Goal: Navigation & Orientation: Understand site structure

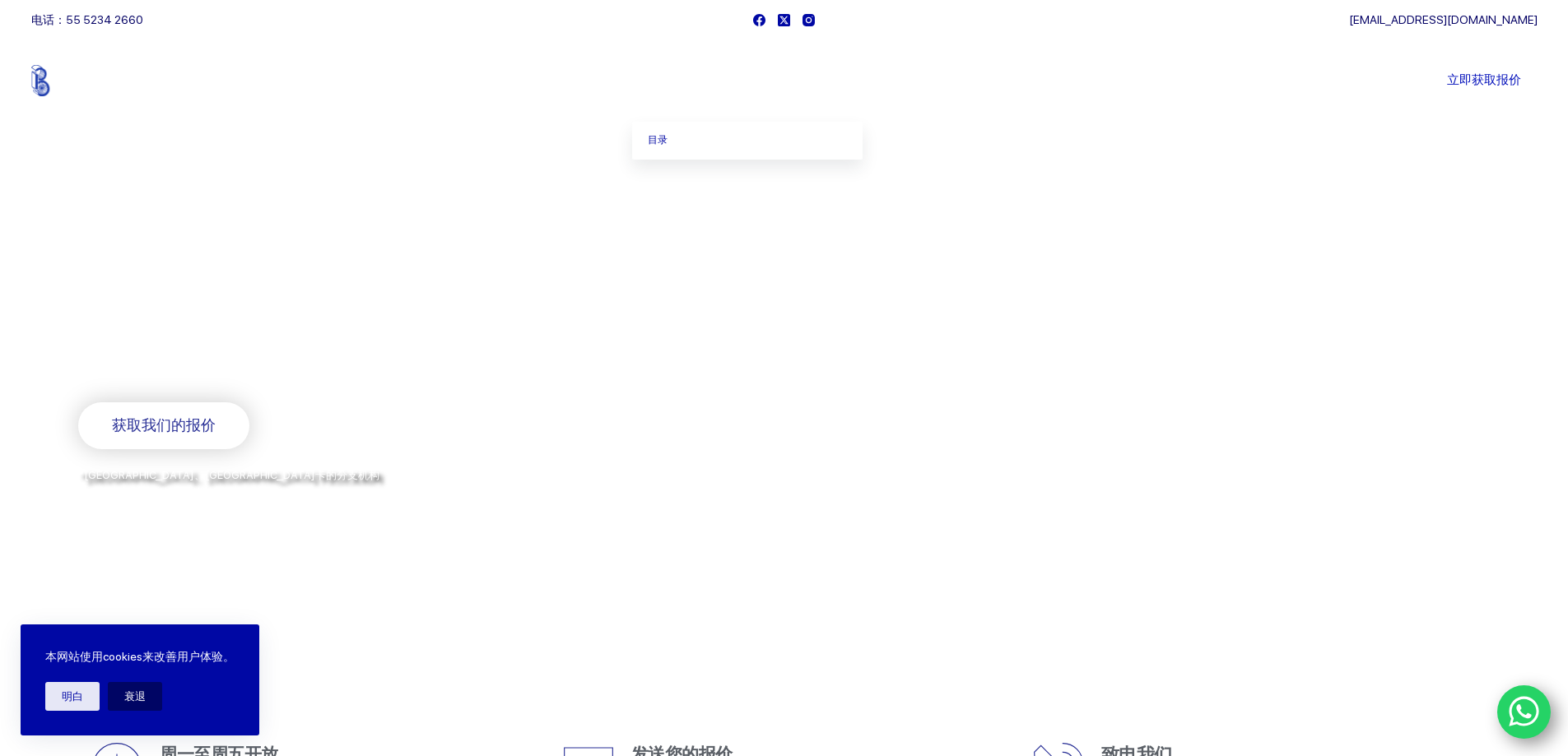
click at [691, 82] on icon "主菜单" at bounding box center [689, 81] width 7 height 7
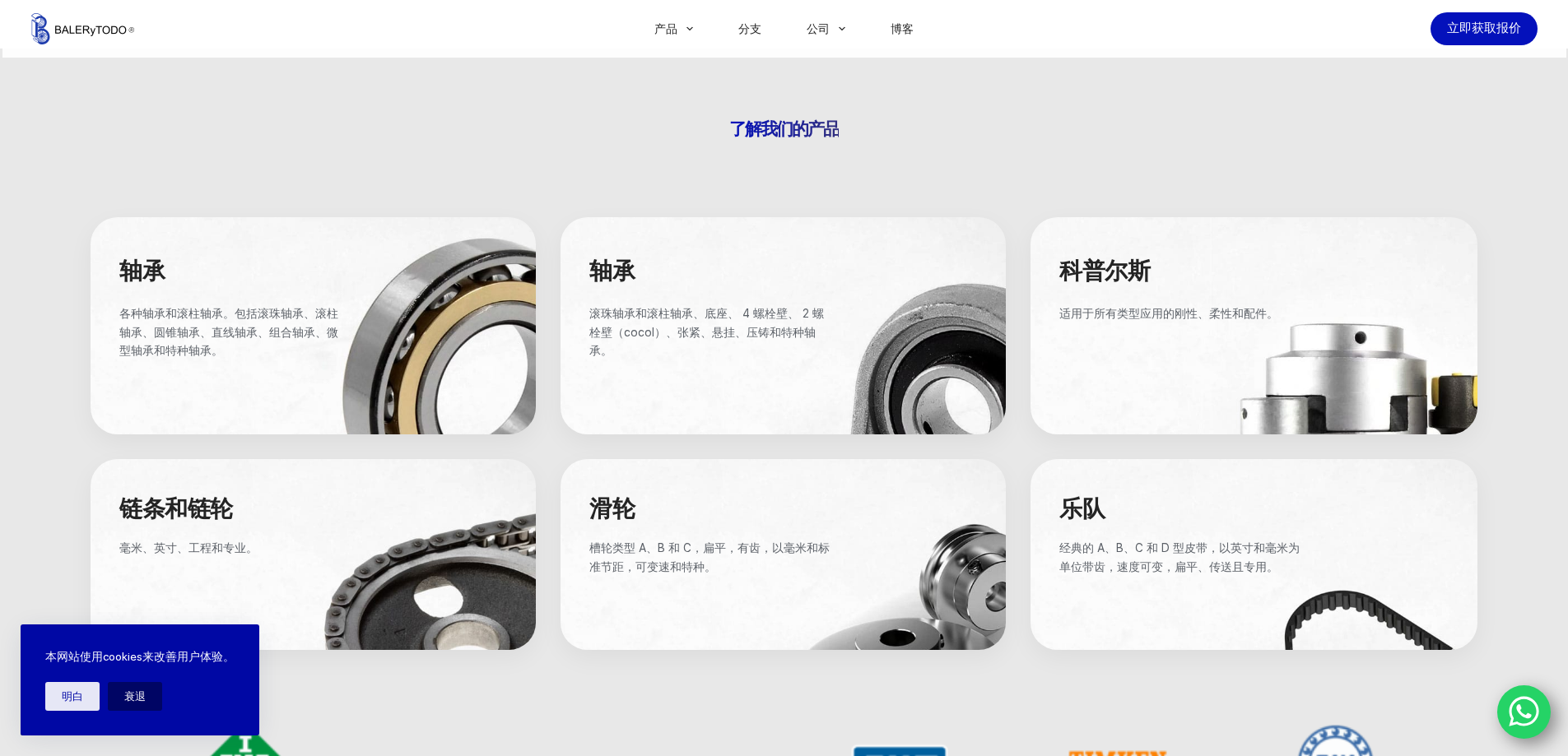
scroll to position [740, 0]
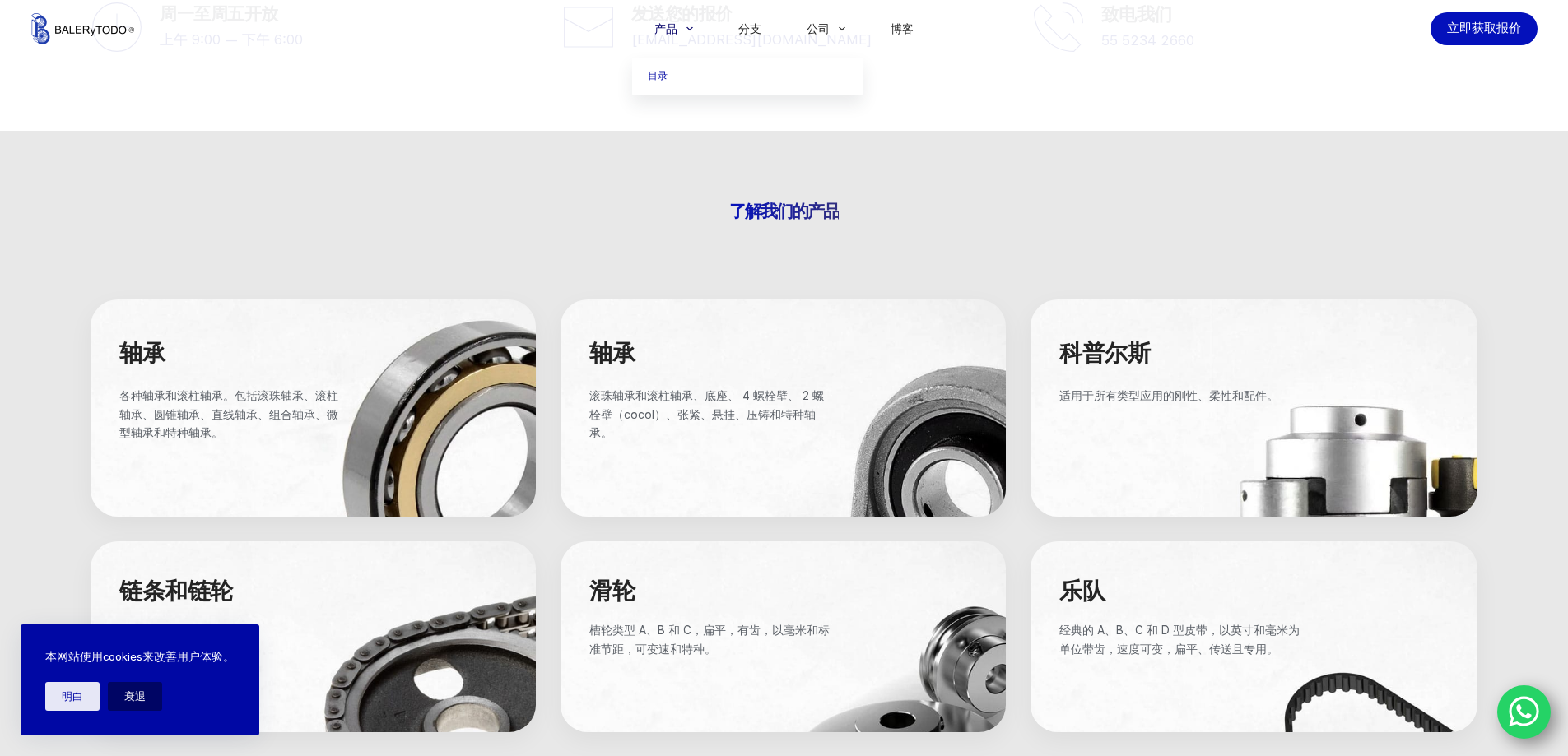
click at [675, 27] on font "产品" at bounding box center [666, 29] width 23 height 13
click at [689, 30] on icon "主菜单" at bounding box center [689, 29] width 7 height 4
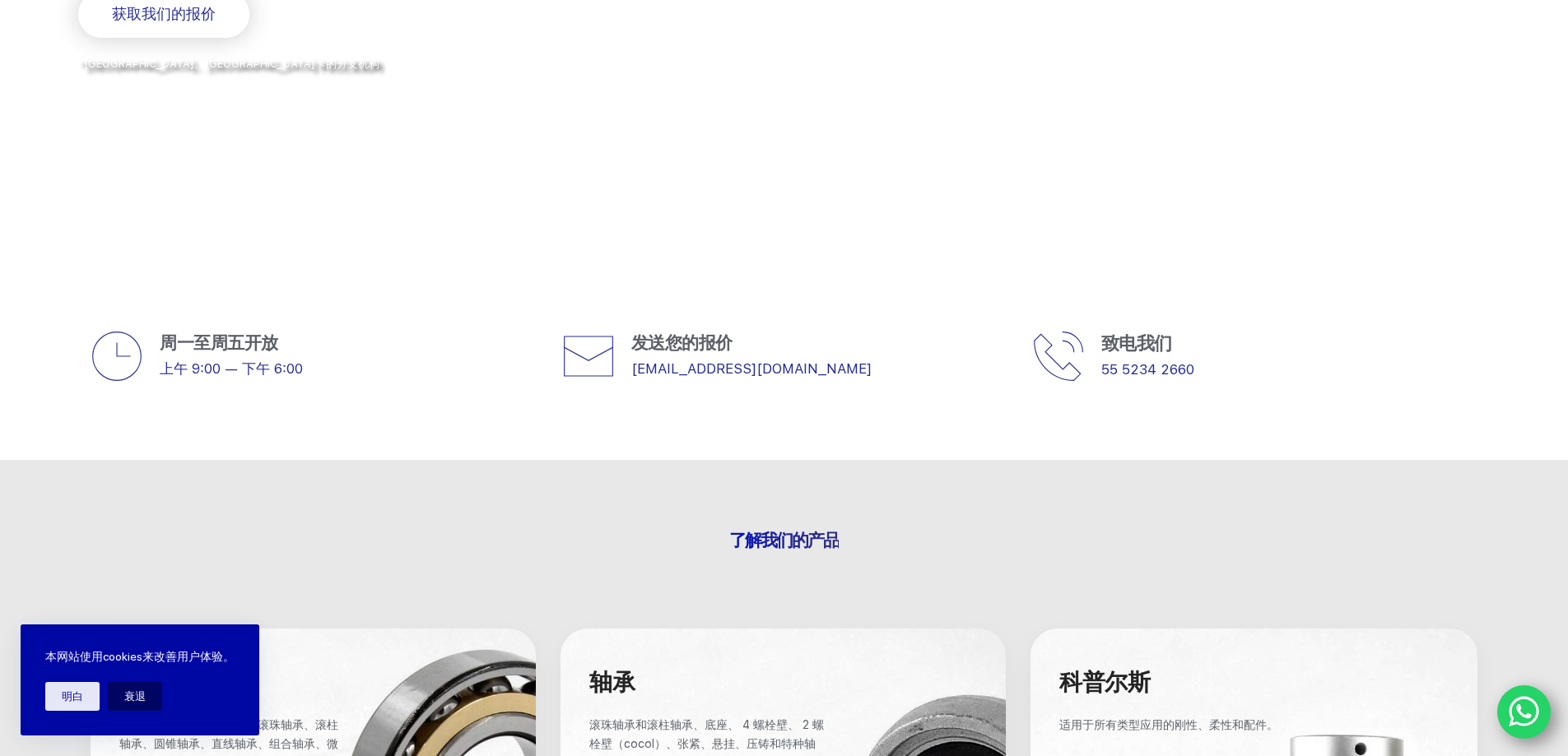
scroll to position [0, 0]
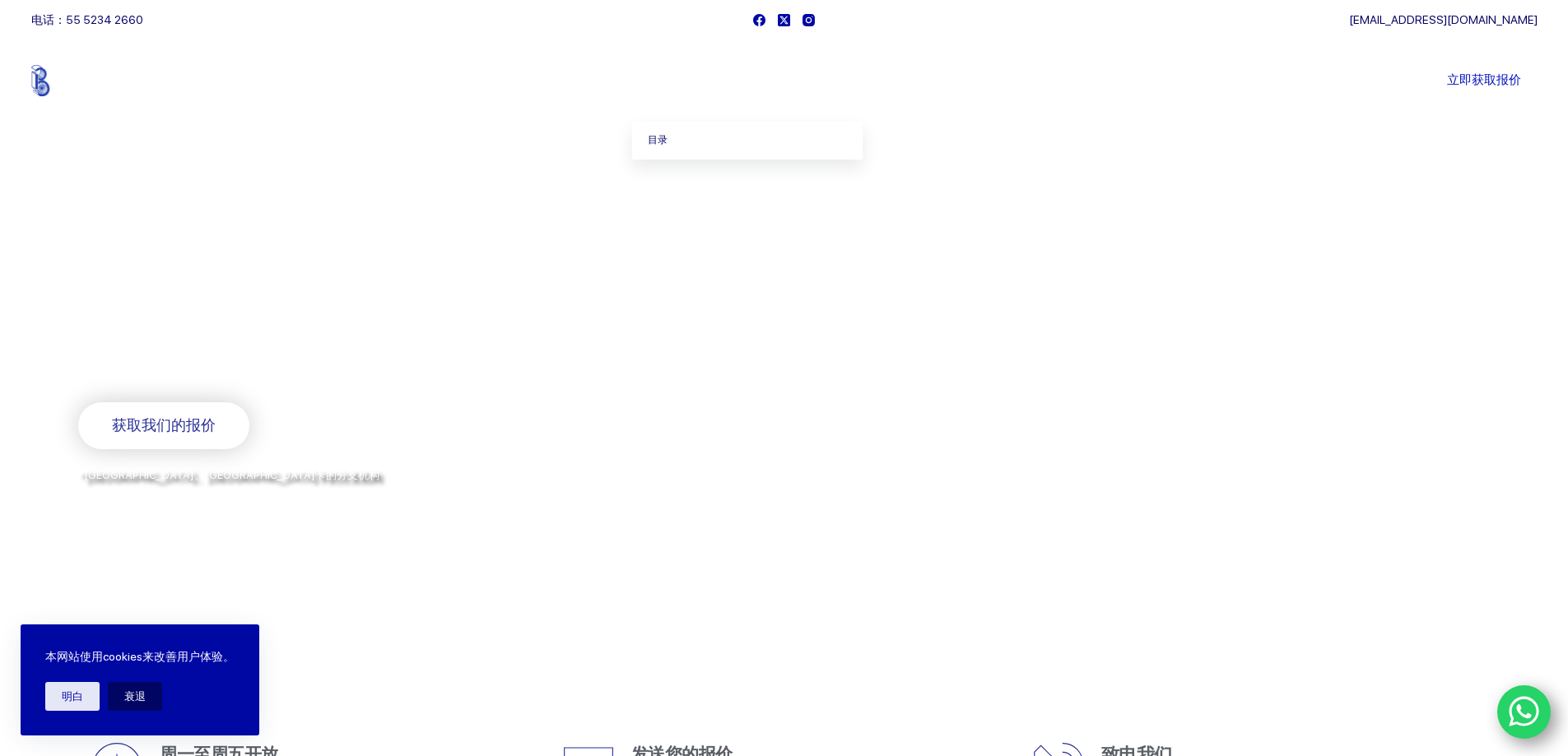
click at [666, 139] on font "目录" at bounding box center [658, 140] width 20 height 12
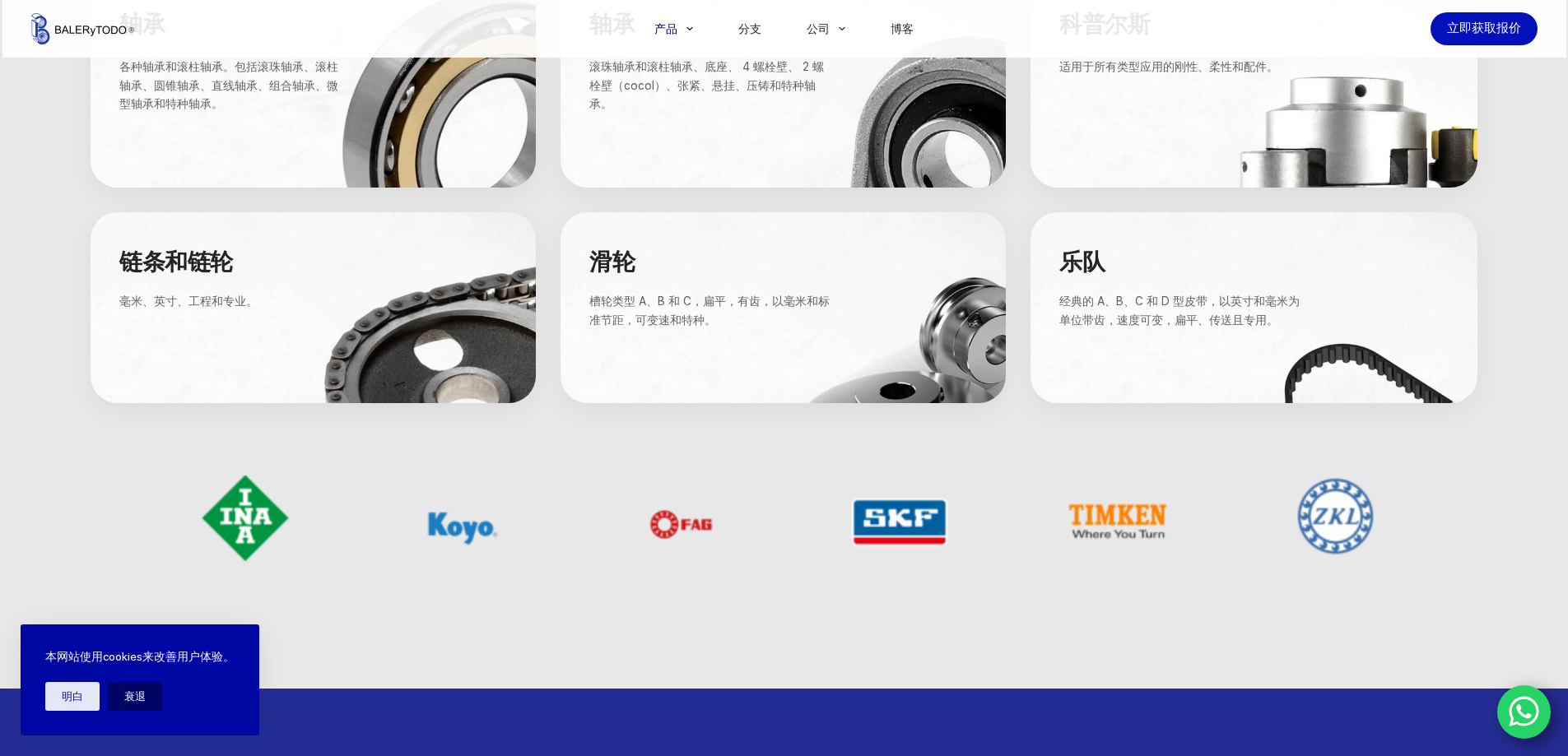
scroll to position [1316, 0]
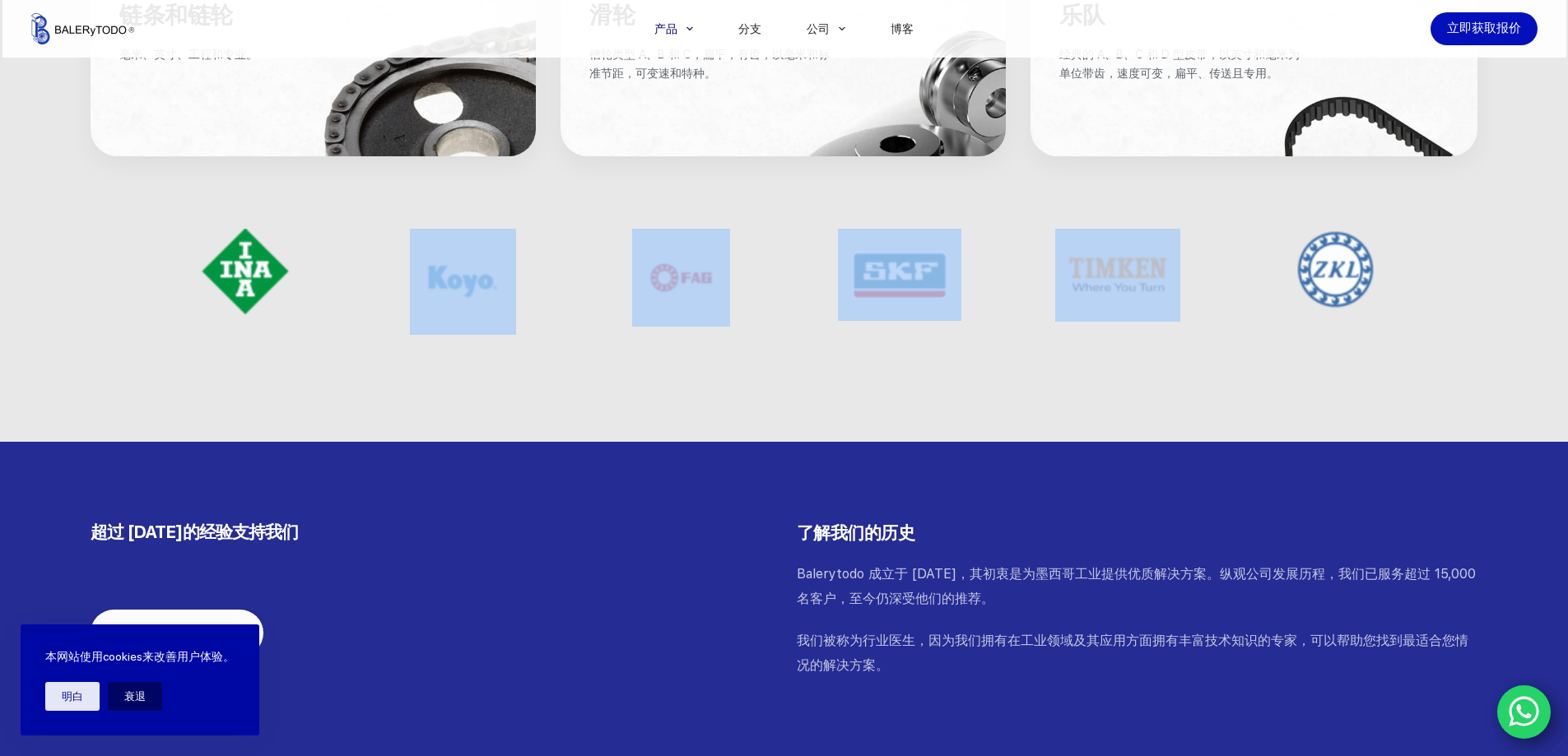
drag, startPoint x: 976, startPoint y: 297, endPoint x: 211, endPoint y: 301, distance: 765.0
click at [210, 301] on div at bounding box center [789, 281] width 1308 height 131
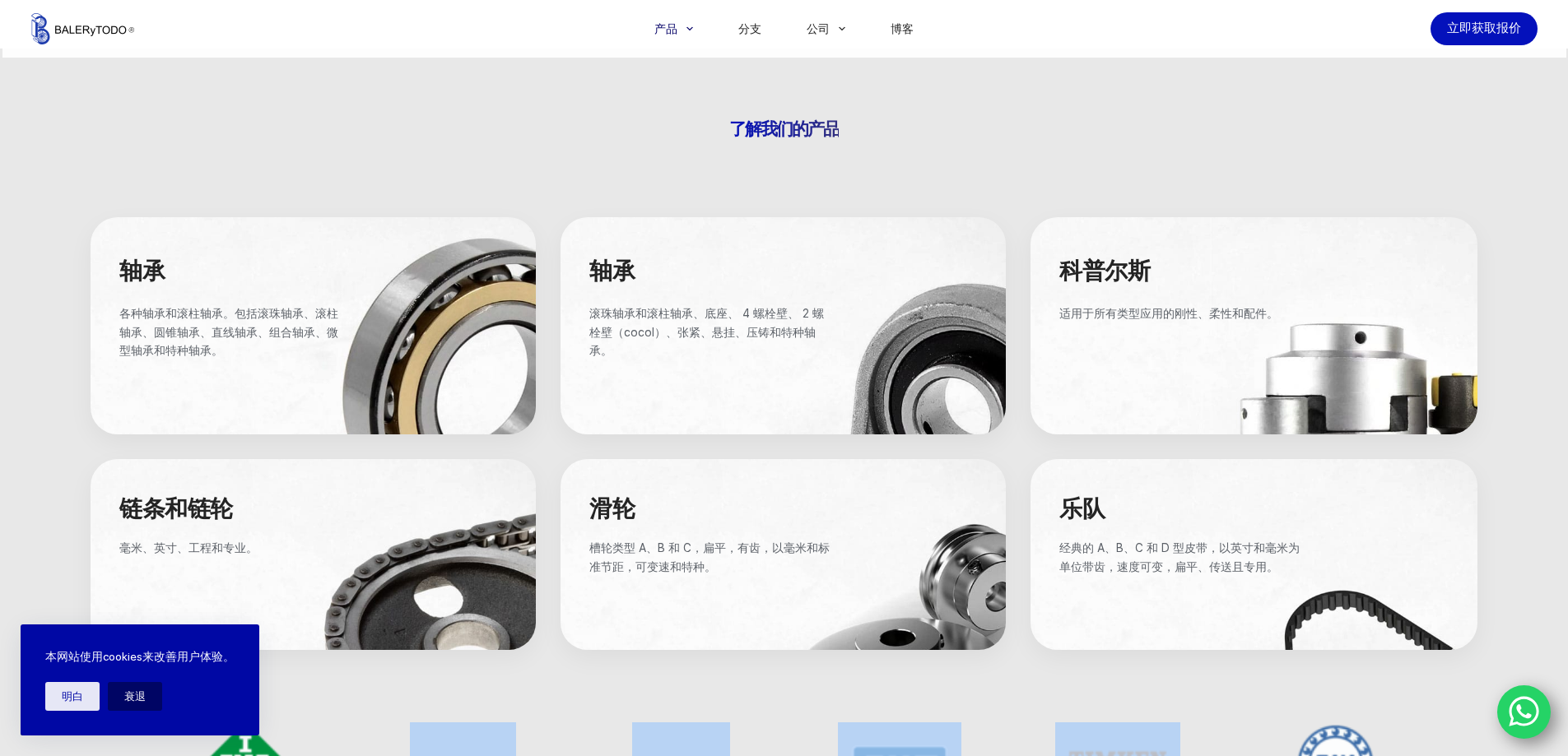
scroll to position [411, 0]
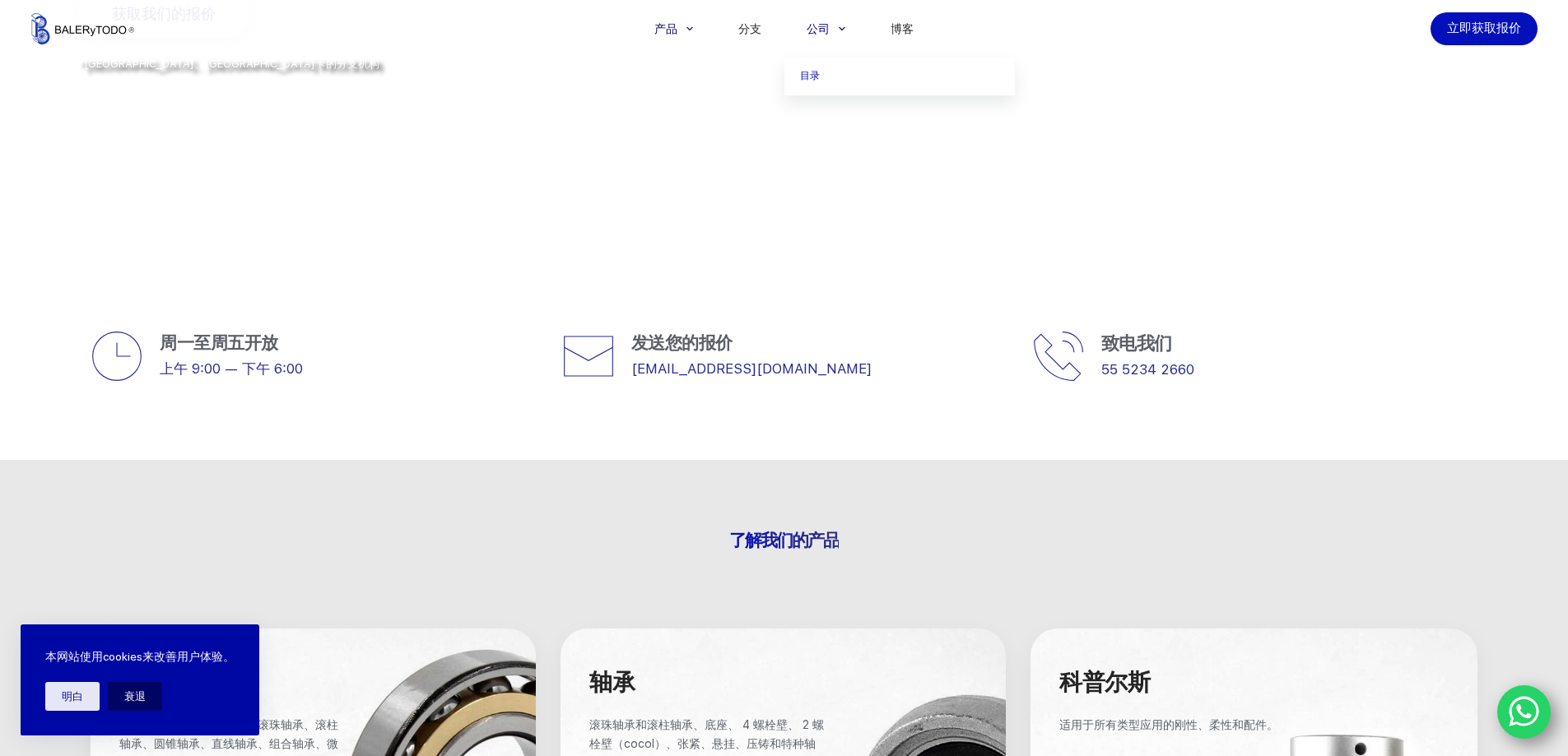
click at [816, 29] on font "公司" at bounding box center [818, 29] width 23 height 13
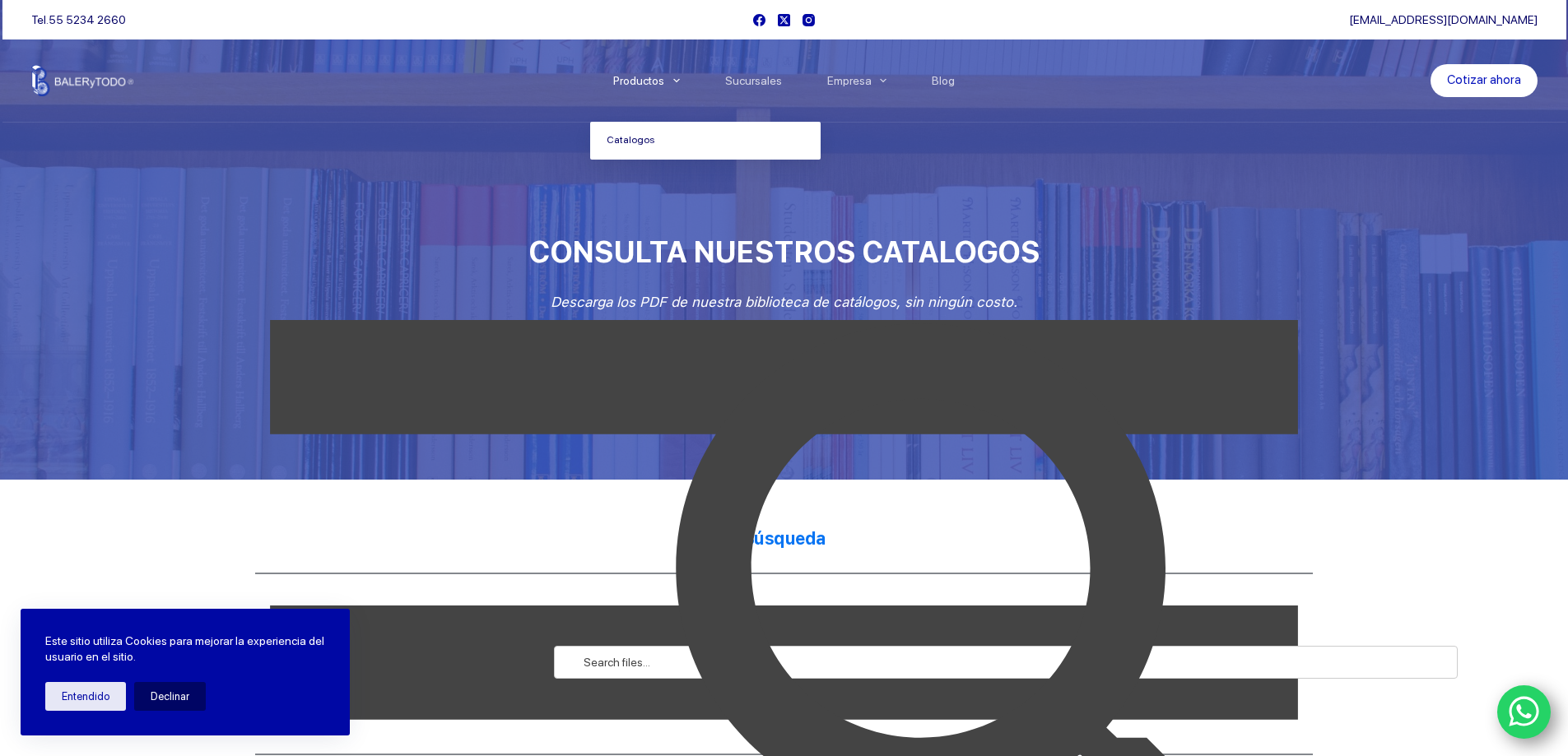
click at [638, 137] on link "Catalogos" at bounding box center [705, 140] width 231 height 37
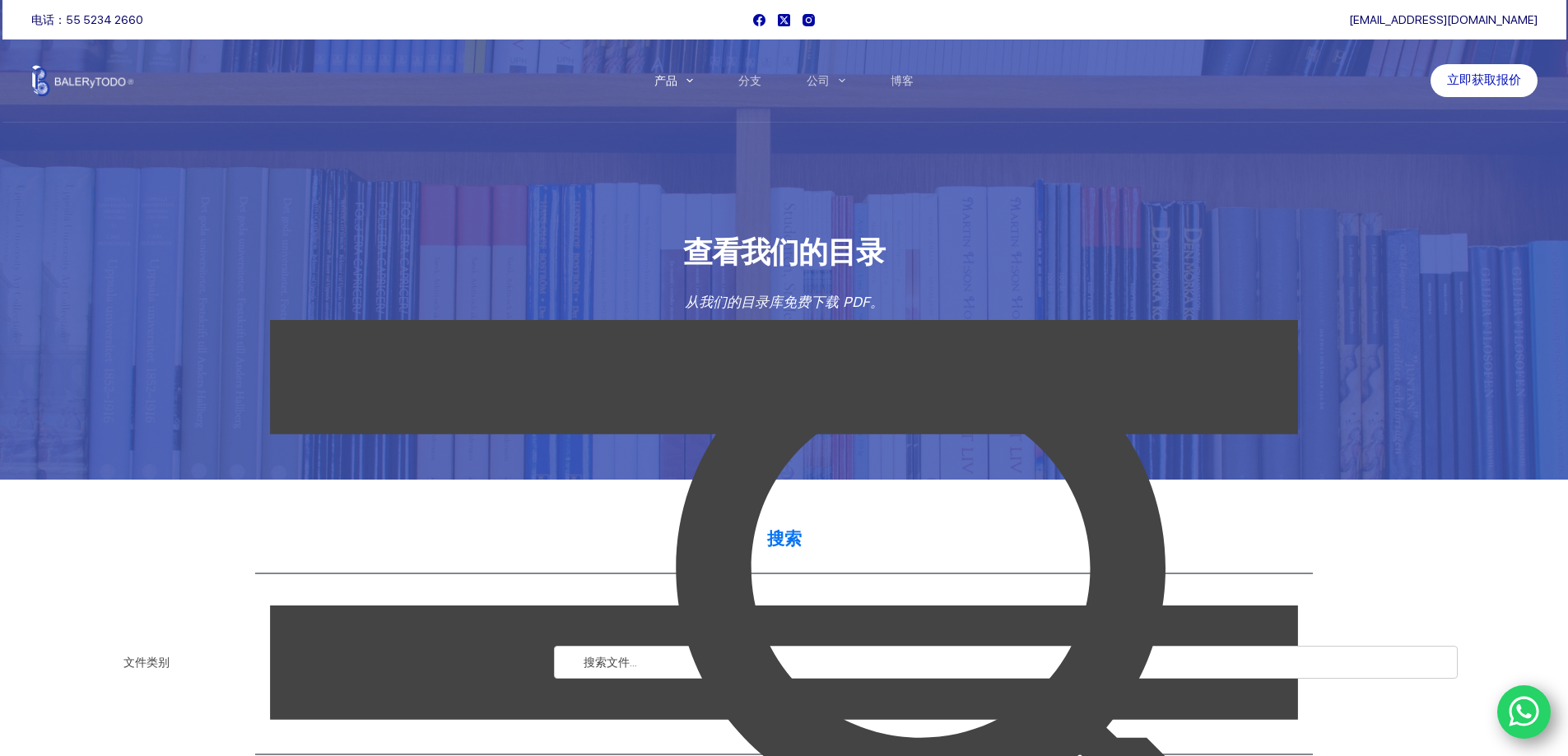
scroll to position [82, 0]
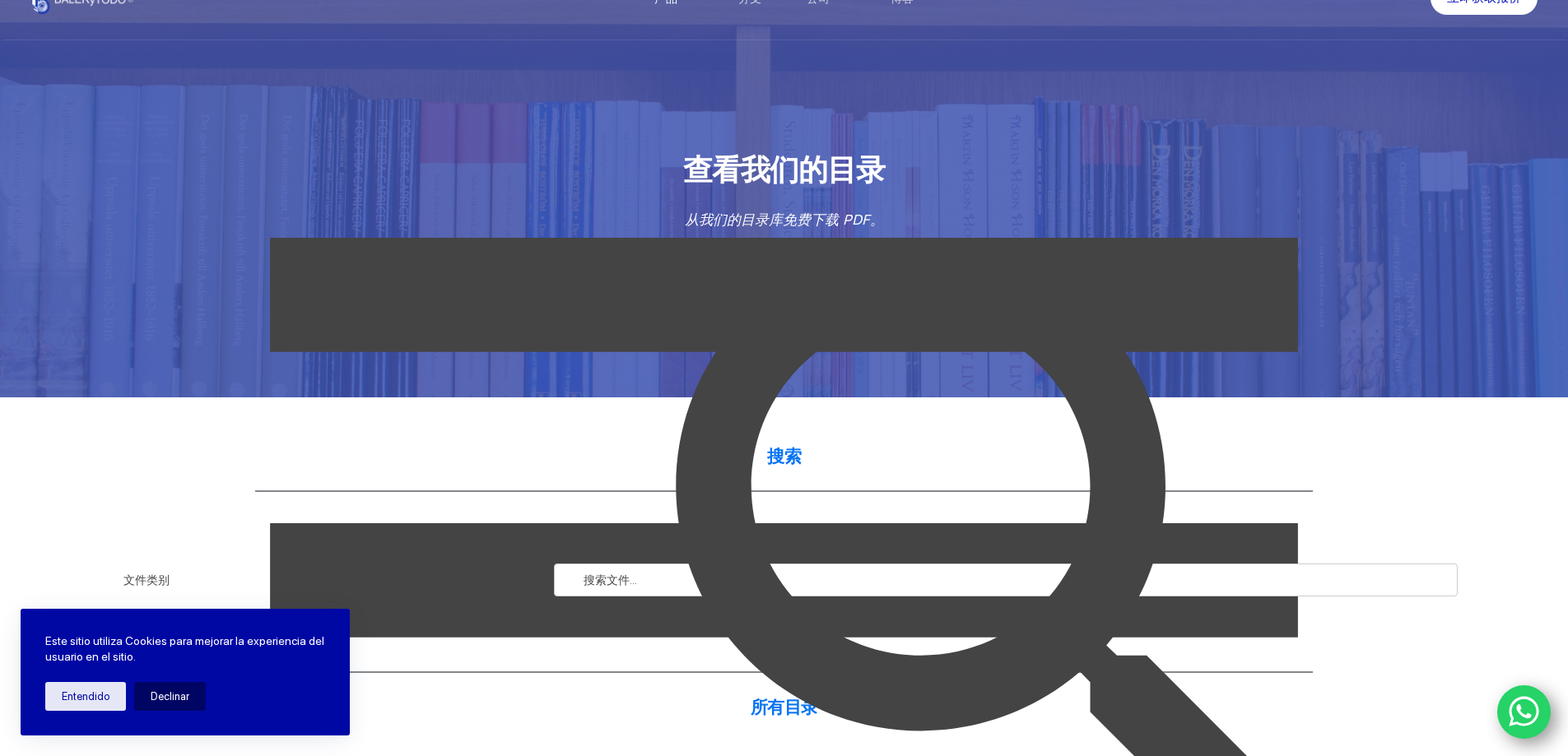
click at [770, 216] on img at bounding box center [1015, 580] width 904 height 904
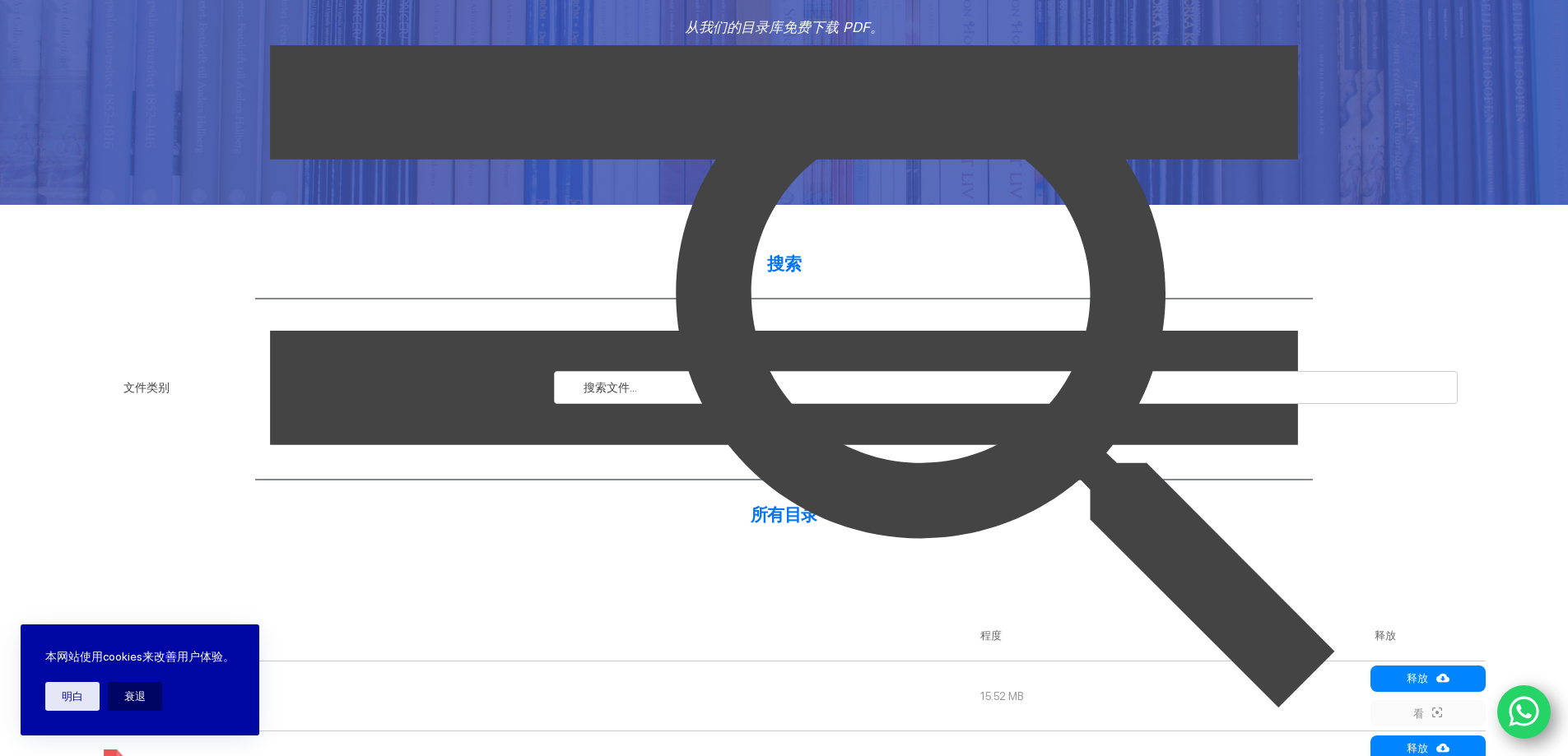
scroll to position [0, 0]
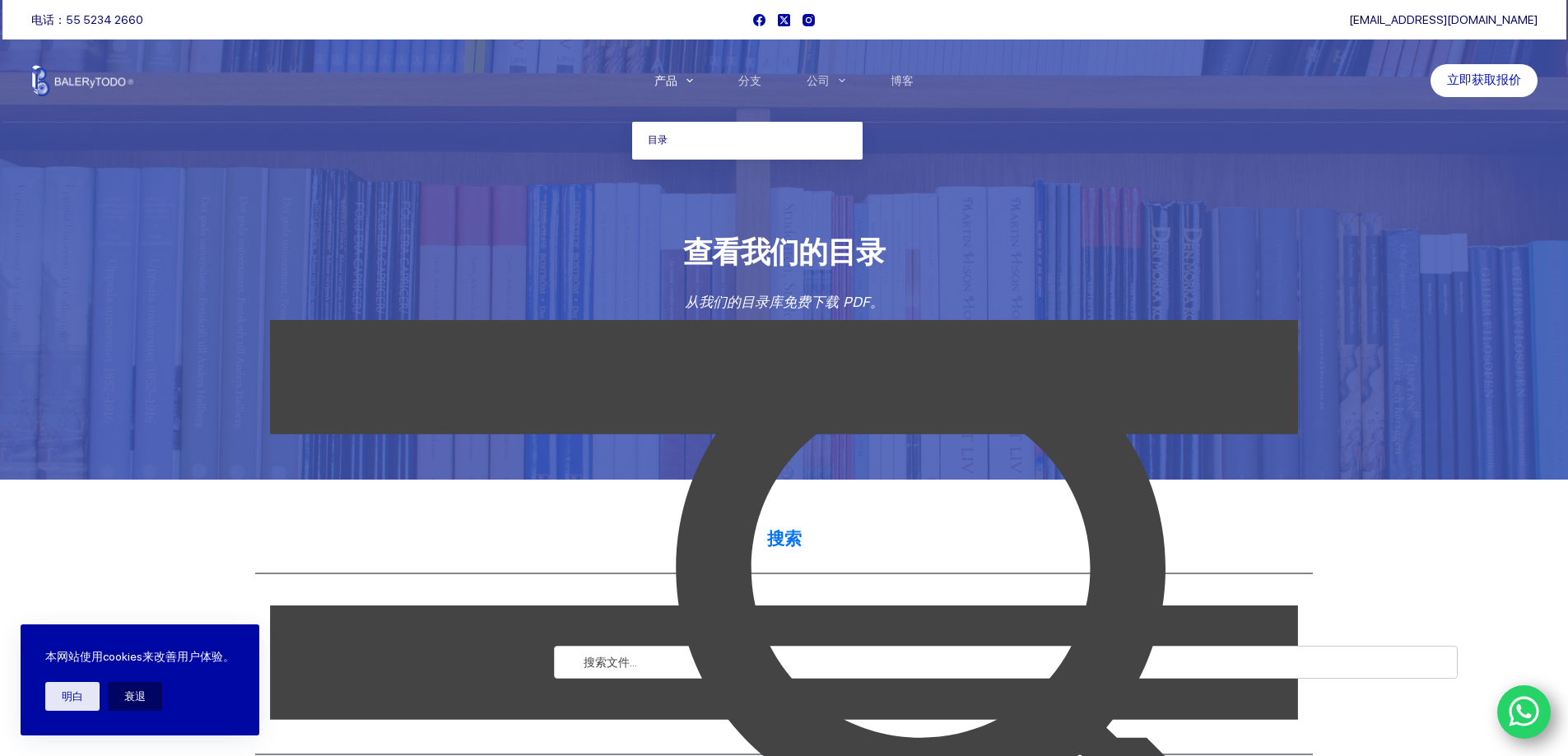
click at [672, 75] on font "产品" at bounding box center [666, 81] width 23 height 13
click at [688, 81] on icon "主菜单" at bounding box center [689, 81] width 7 height 4
click at [673, 87] on font "产品" at bounding box center [666, 81] width 23 height 13
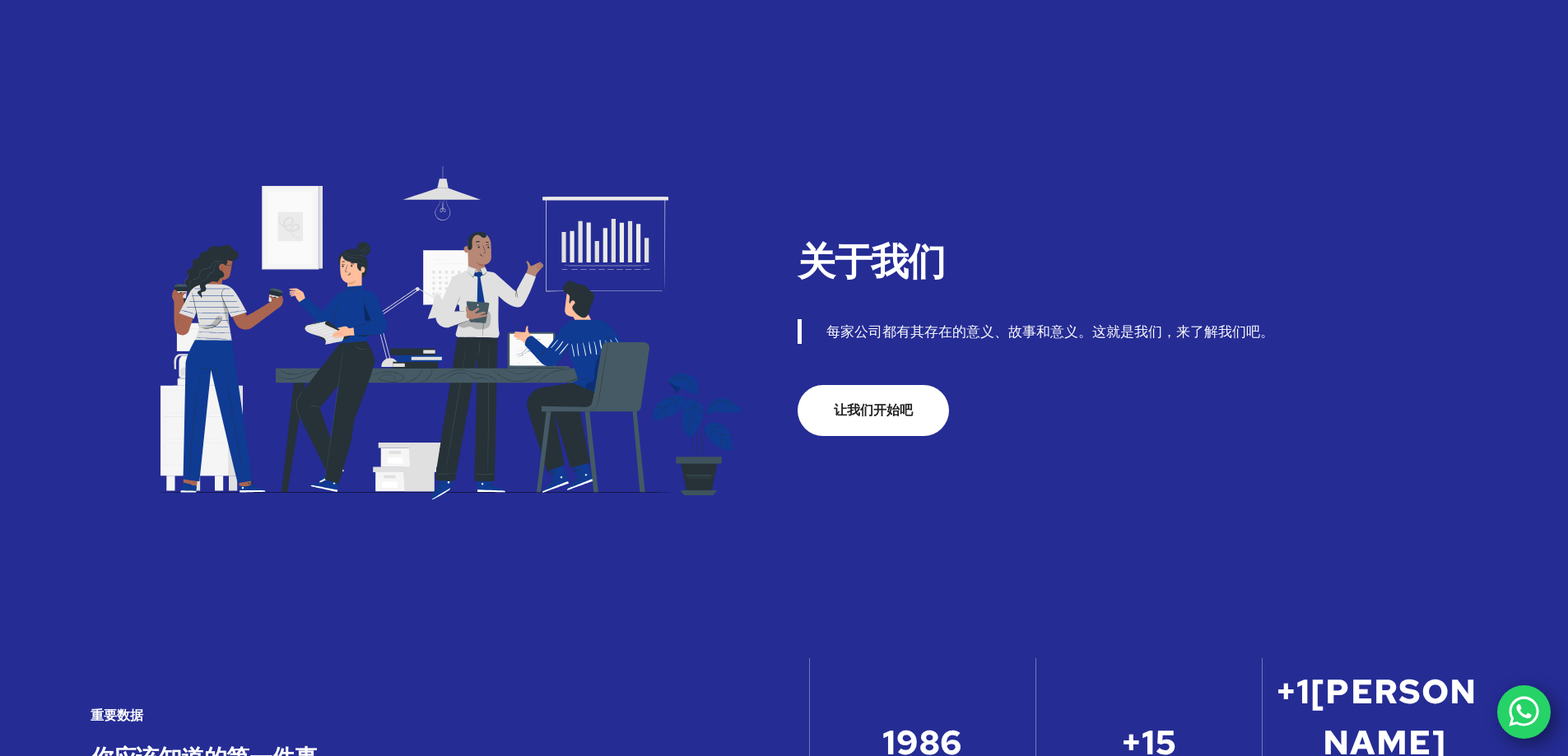
click at [878, 430] on link "让我们开始吧" at bounding box center [874, 410] width 152 height 51
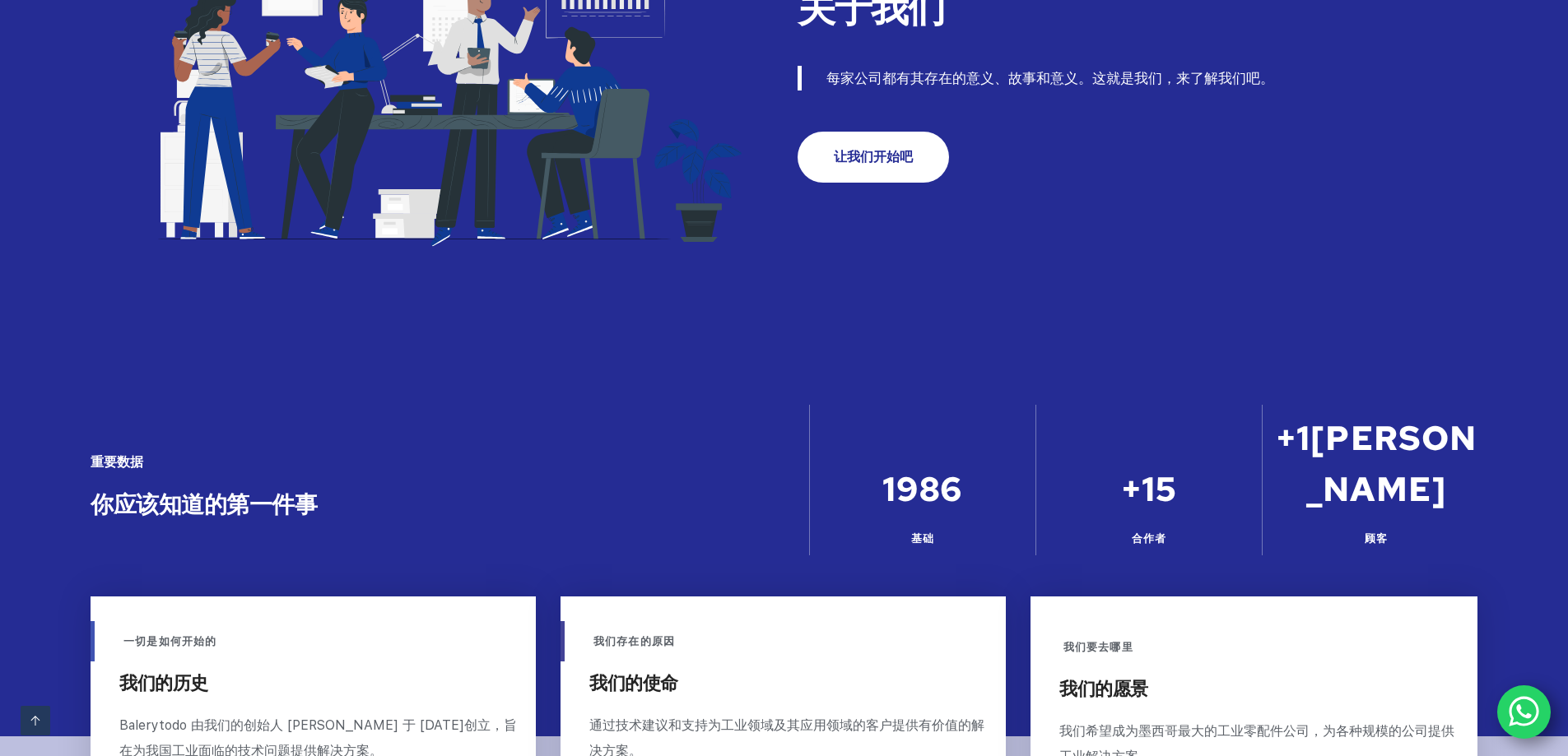
scroll to position [460, 0]
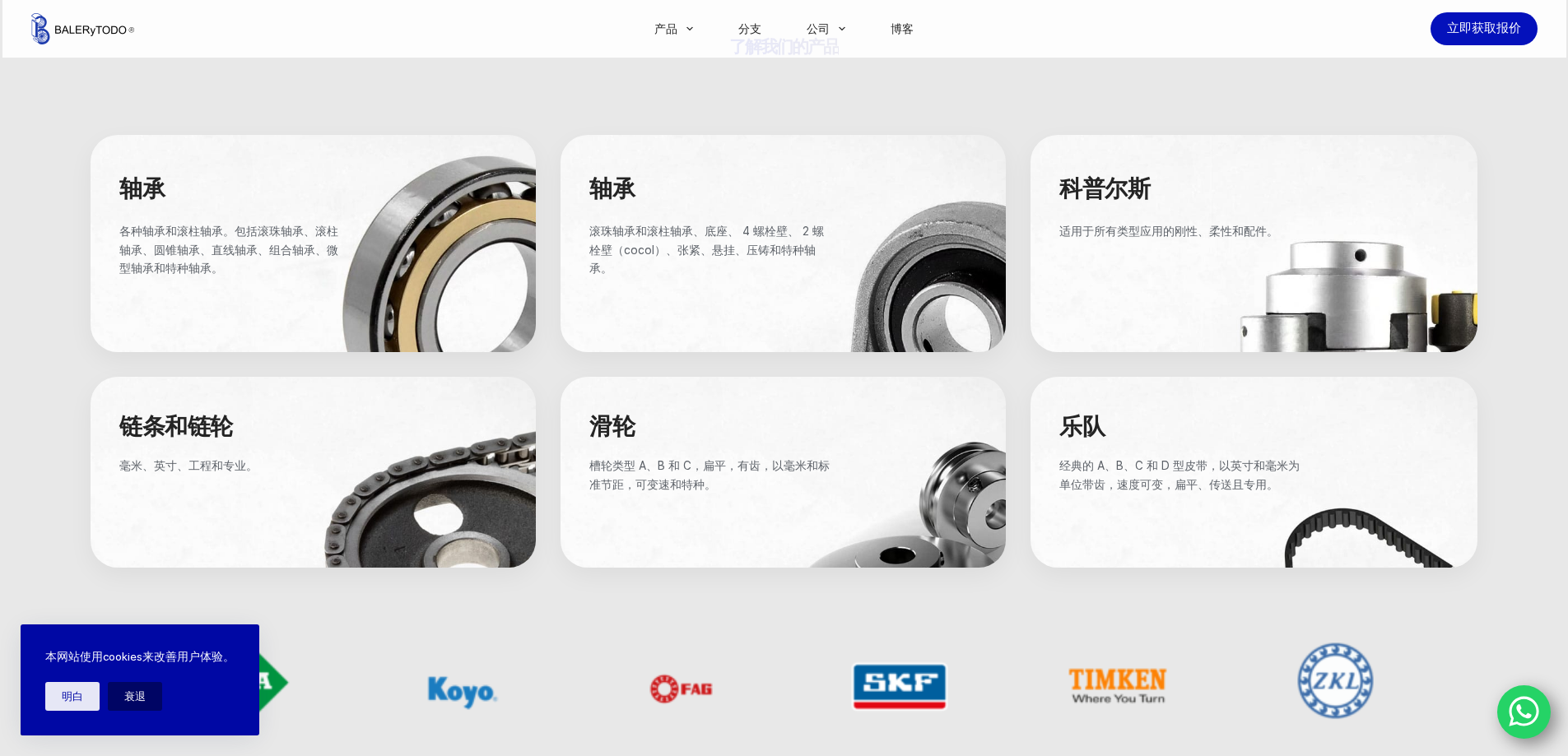
scroll to position [987, 0]
